Goal: Browse casually

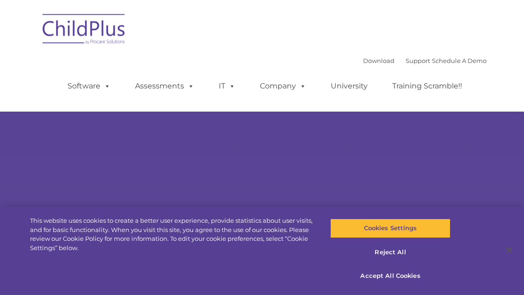
select select "MEDIUM"
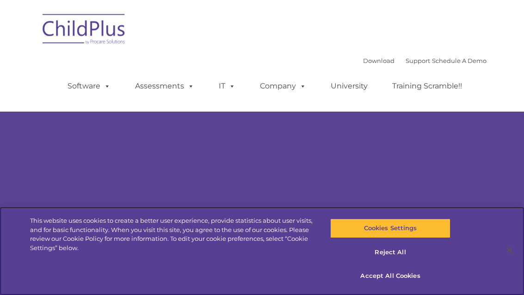
click at [403, 274] on button "Accept All Cookies" at bounding box center [390, 275] width 121 height 19
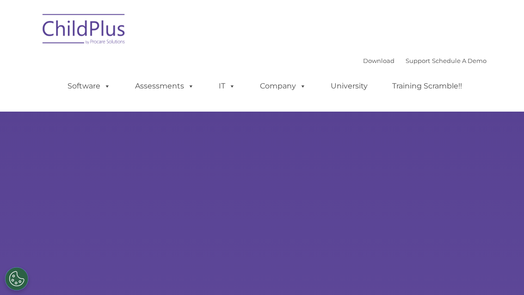
select select "MEDIUM"
click at [224, 189] on div "Learn More Request a Demo The Future of ChildPlus is Here! Boost your productiv…" at bounding box center [262, 165] width 524 height 330
select select "MEDIUM"
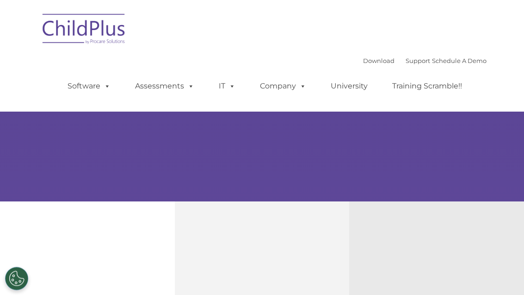
scroll to position [129, 0]
click at [19, 290] on button "Cookies Settings" at bounding box center [16, 278] width 23 height 23
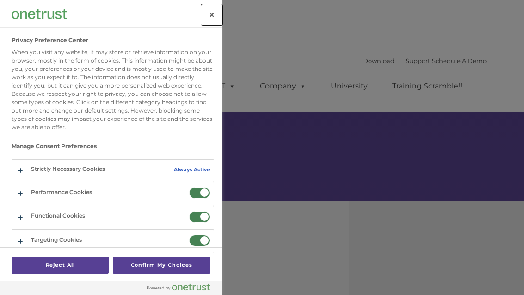
click at [222, 11] on button "Close" at bounding box center [212, 15] width 20 height 20
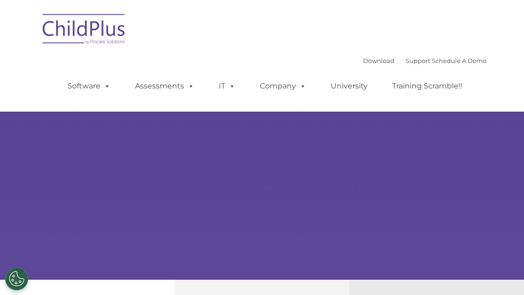
scroll to position [0, 0]
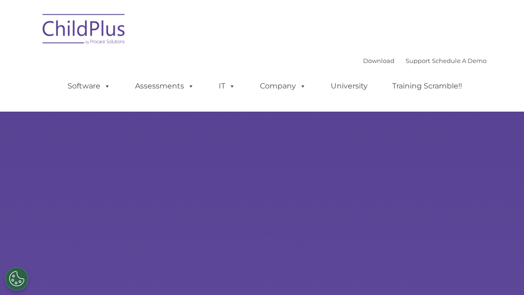
select select "MEDIUM"
